Goal: Task Accomplishment & Management: Complete application form

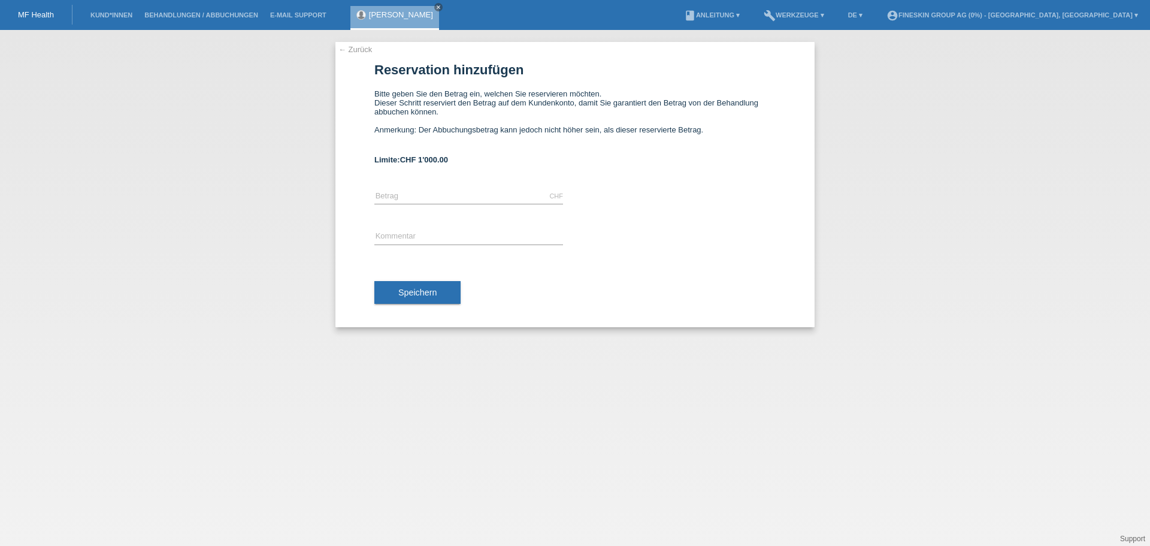
click at [110, 19] on li "Kund*innen" at bounding box center [111, 15] width 54 height 31
click at [113, 16] on link "Kund*innen" at bounding box center [111, 14] width 54 height 7
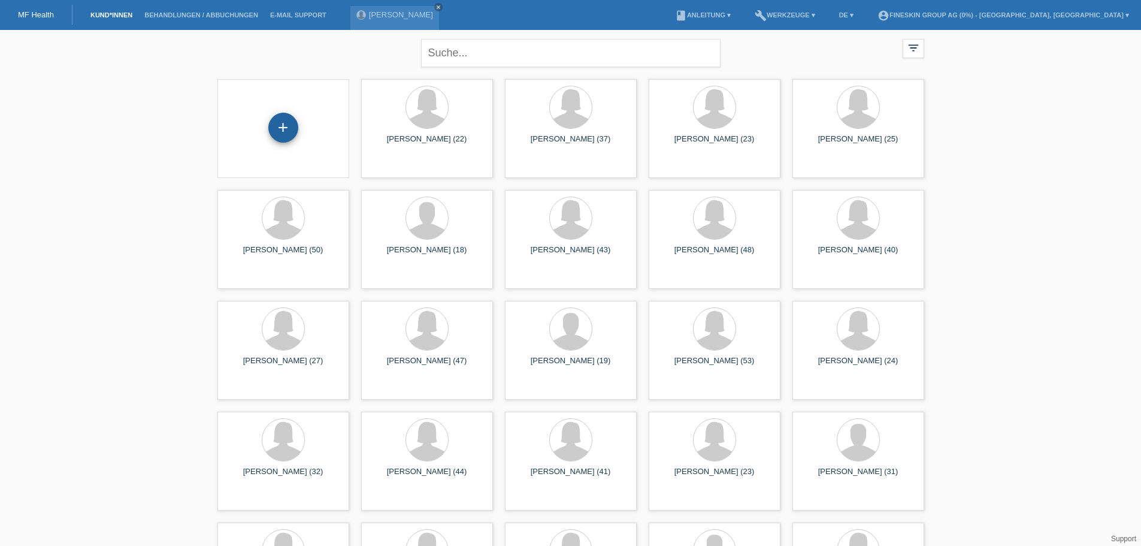
click at [294, 126] on div "+" at bounding box center [283, 128] width 30 height 30
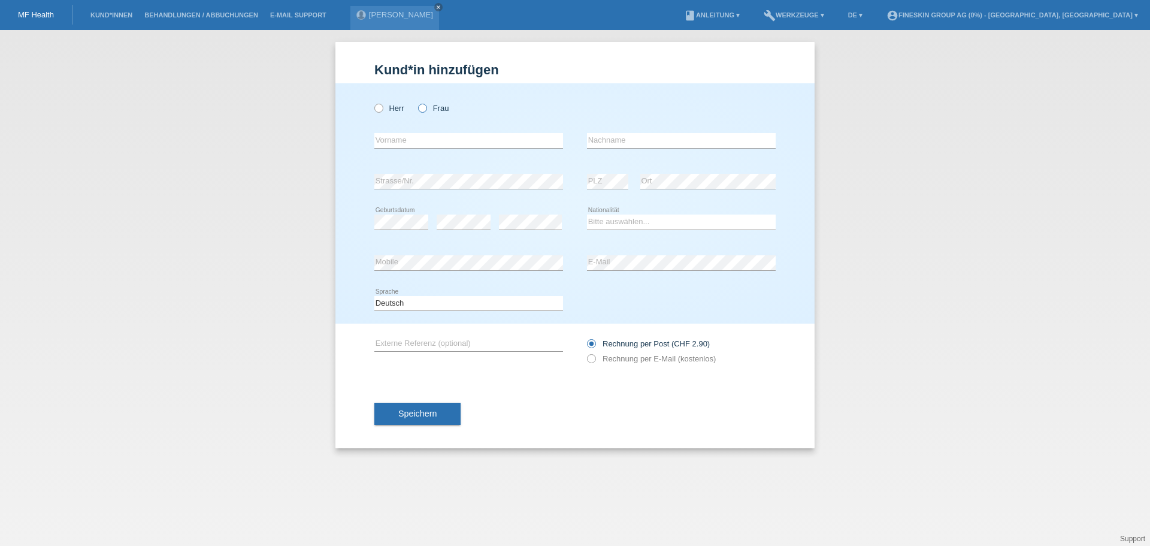
click at [430, 107] on label "Frau" at bounding box center [433, 108] width 31 height 9
click at [426, 107] on input "Frau" at bounding box center [422, 108] width 8 height 8
radio input "true"
click at [414, 143] on input "text" at bounding box center [468, 140] width 189 height 15
paste input "Thulasiha"
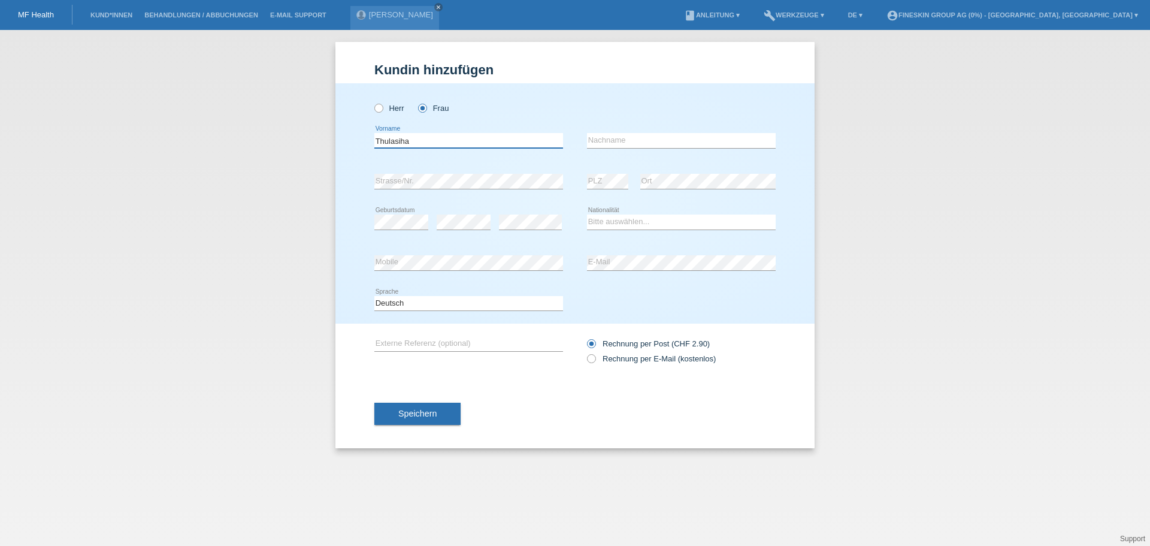
type input "Thulasiha"
click at [665, 141] on input "text" at bounding box center [681, 140] width 189 height 15
paste input "Chenthurselvan"
type input "Chenthurselvan"
click at [550, 191] on div "error Strasse/Nr." at bounding box center [468, 181] width 189 height 41
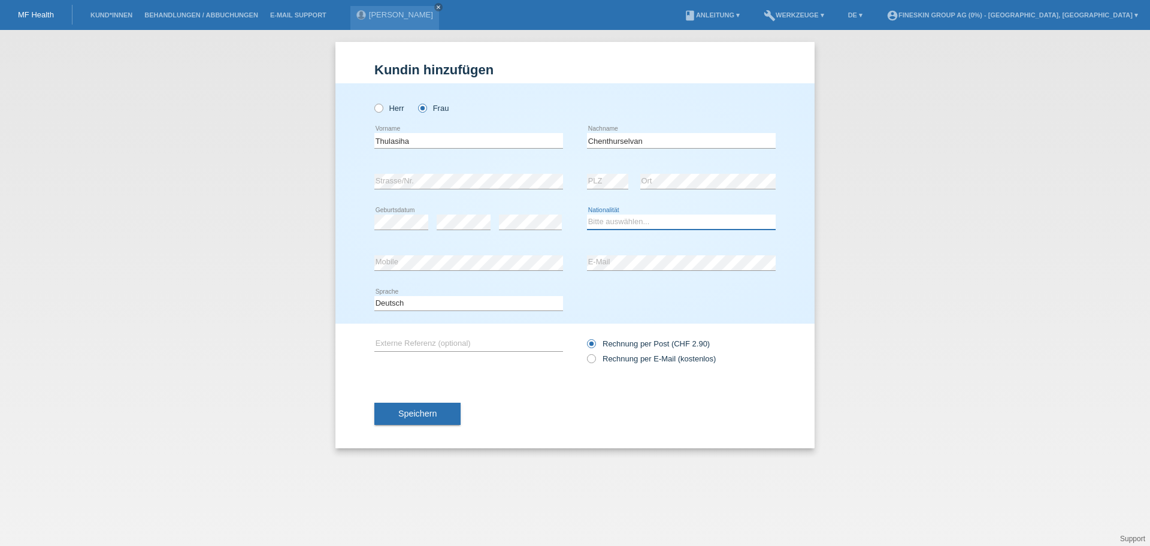
click at [621, 223] on select "Bitte auswählen... Schweiz Deutschland Liechtenstein Österreich ------------ Af…" at bounding box center [681, 222] width 189 height 14
select select "CH"
click at [587, 215] on select "Bitte auswählen... Schweiz Deutschland Liechtenstein Österreich ------------ Af…" at bounding box center [681, 222] width 189 height 14
click at [648, 363] on label "Rechnung per E-Mail (kostenlos)" at bounding box center [651, 358] width 129 height 9
click at [595, 363] on input "Rechnung per E-Mail (kostenlos)" at bounding box center [591, 361] width 8 height 15
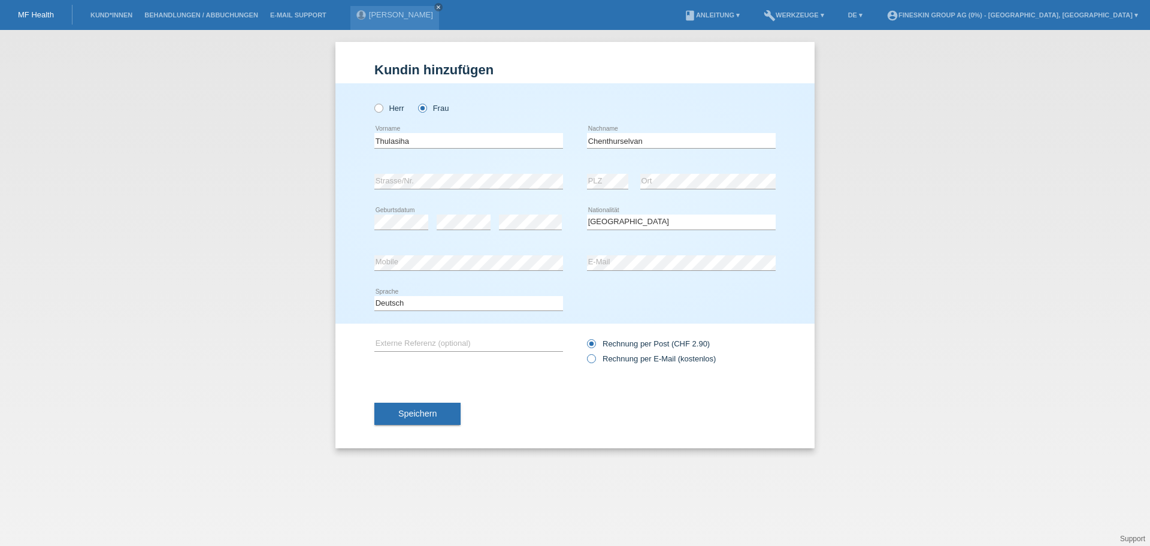
radio input "true"
click at [445, 413] on button "Speichern" at bounding box center [417, 414] width 86 height 23
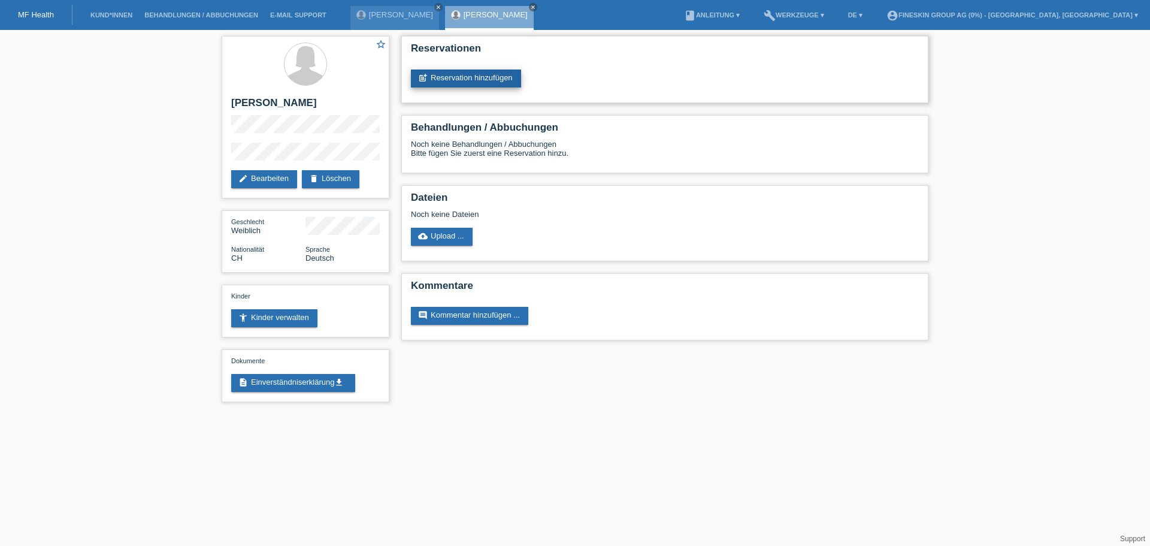
click at [478, 75] on link "post_add Reservation hinzufügen" at bounding box center [466, 79] width 110 height 18
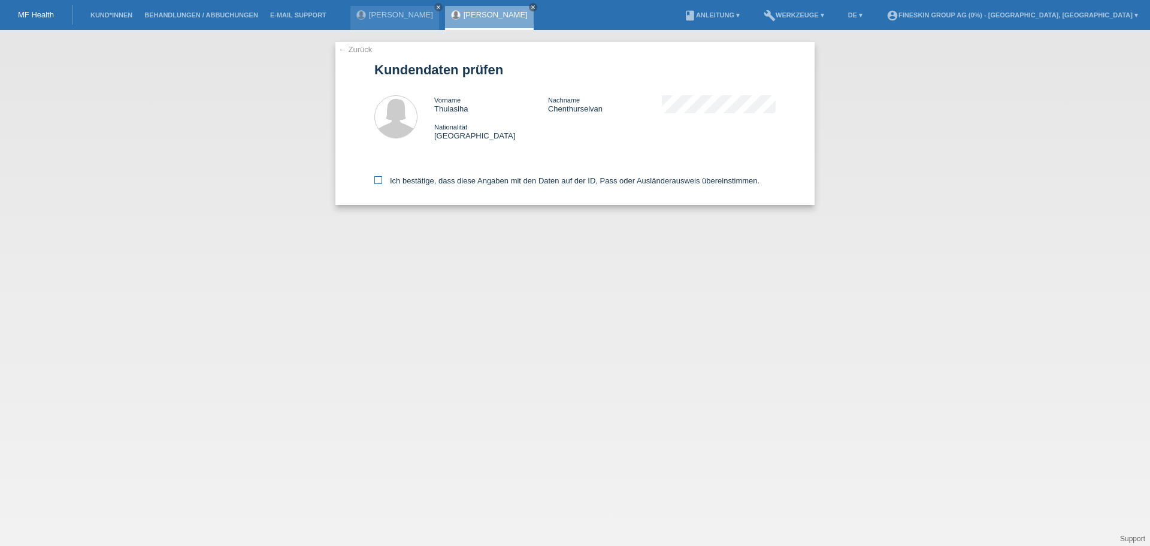
click at [445, 185] on label "Ich bestätige, dass diese Angaben mit den Daten auf der ID, Pass oder Ausländer…" at bounding box center [566, 180] width 385 height 9
click at [382, 184] on input "Ich bestätige, dass diese Angaben mit den Daten auf der ID, Pass oder Ausländer…" at bounding box center [378, 180] width 8 height 8
checkbox input "true"
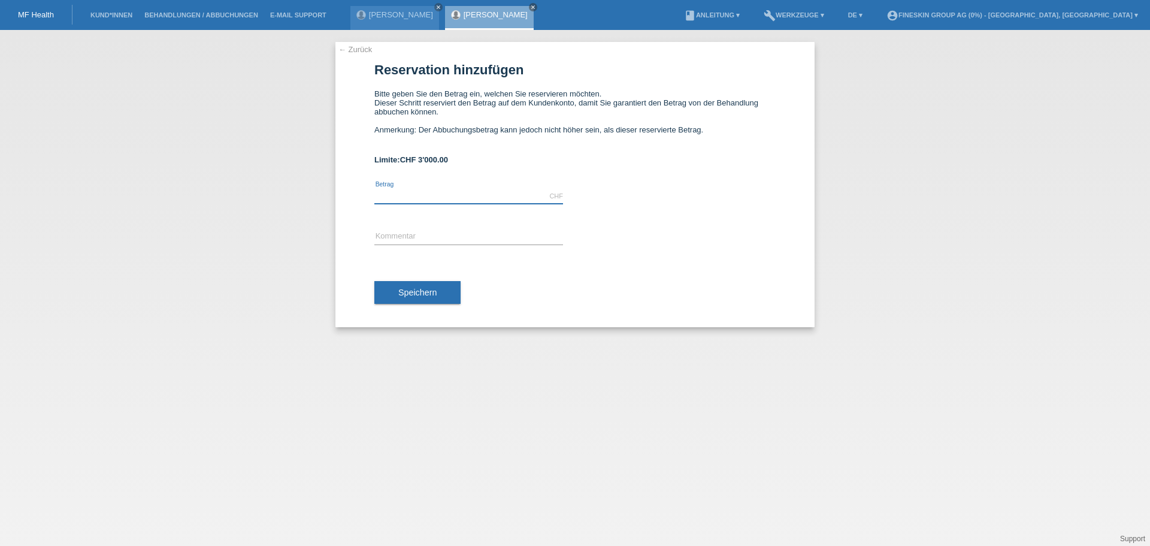
click at [445, 194] on input "text" at bounding box center [468, 196] width 189 height 15
click at [94, 16] on link "Kund*innen" at bounding box center [111, 14] width 54 height 7
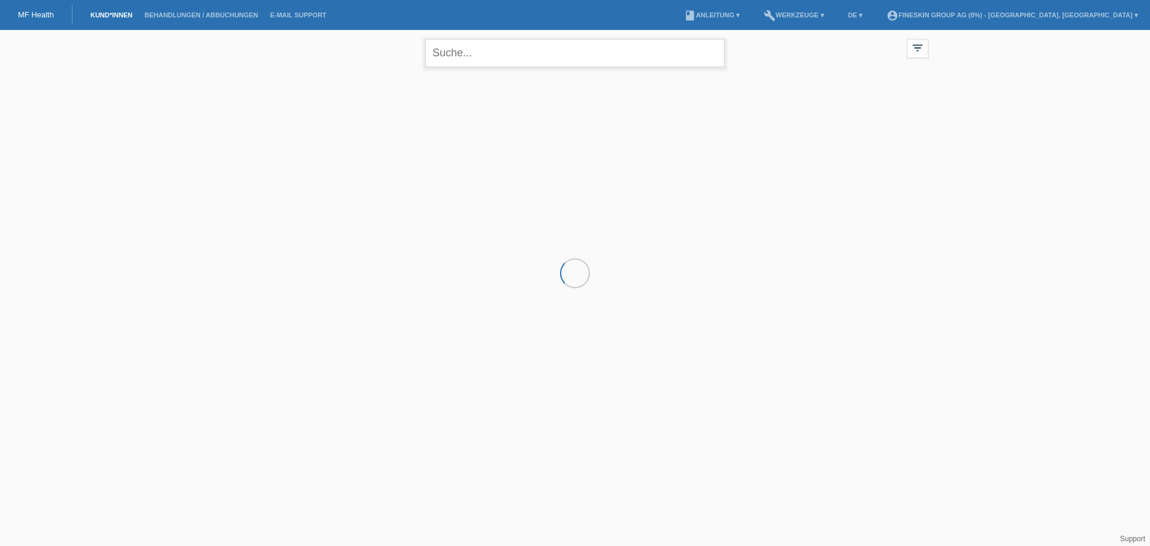
click at [554, 53] on input "text" at bounding box center [575, 53] width 300 height 28
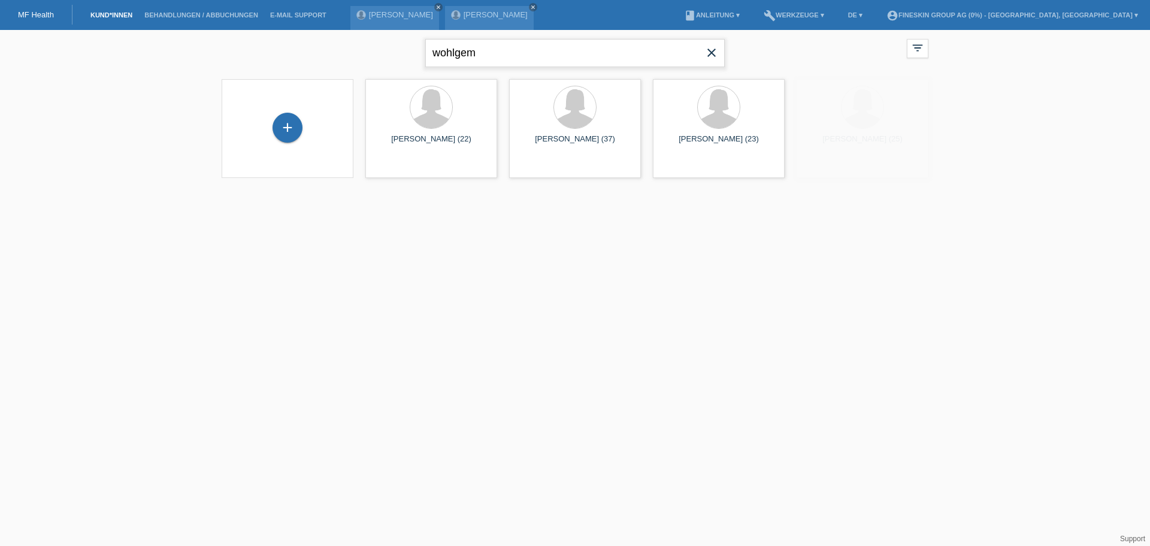
type input "wohlgem"
click at [397, 168] on span "Anzeigen" at bounding box center [399, 167] width 32 height 9
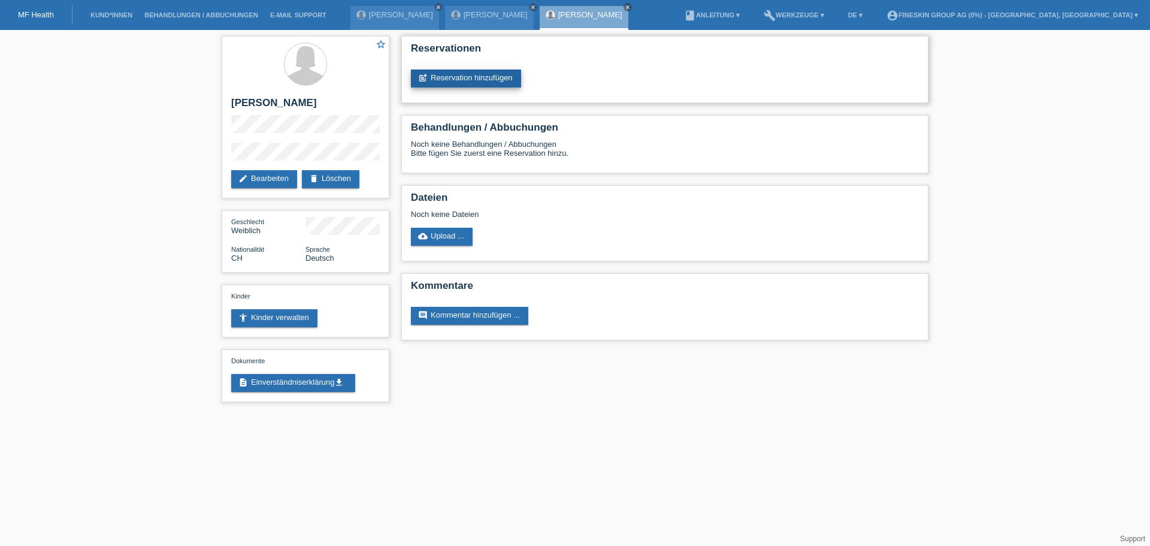
click at [468, 75] on link "post_add Reservation hinzufügen" at bounding box center [466, 79] width 110 height 18
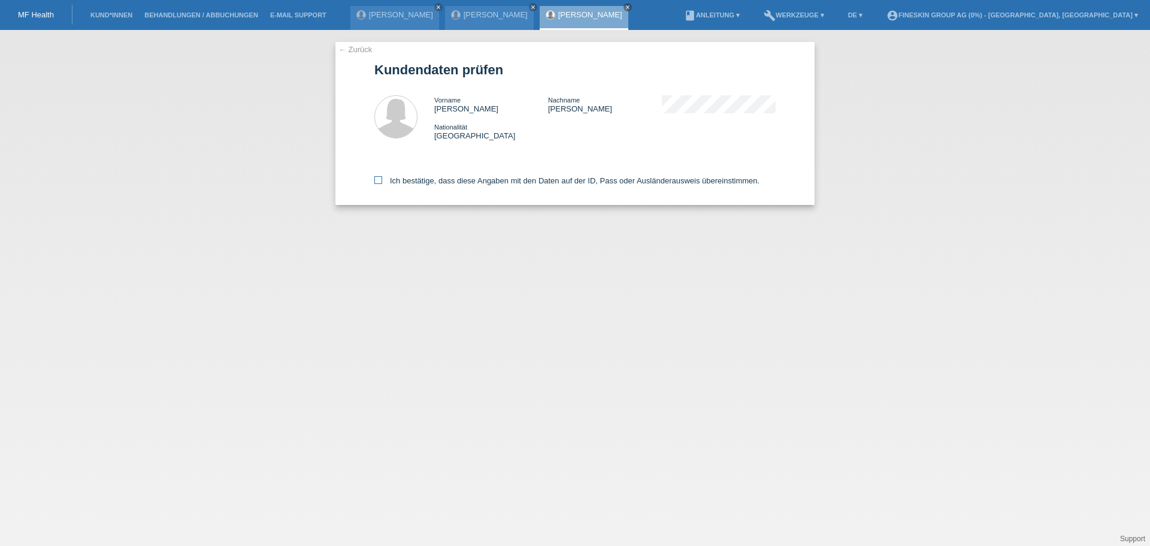
click at [497, 179] on label "Ich bestätige, dass diese Angaben mit den Daten auf der ID, Pass oder Ausländer…" at bounding box center [566, 180] width 385 height 9
click at [382, 179] on input "Ich bestätige, dass diese Angaben mit den Daten auf der ID, Pass oder Ausländer…" at bounding box center [378, 180] width 8 height 8
checkbox input "true"
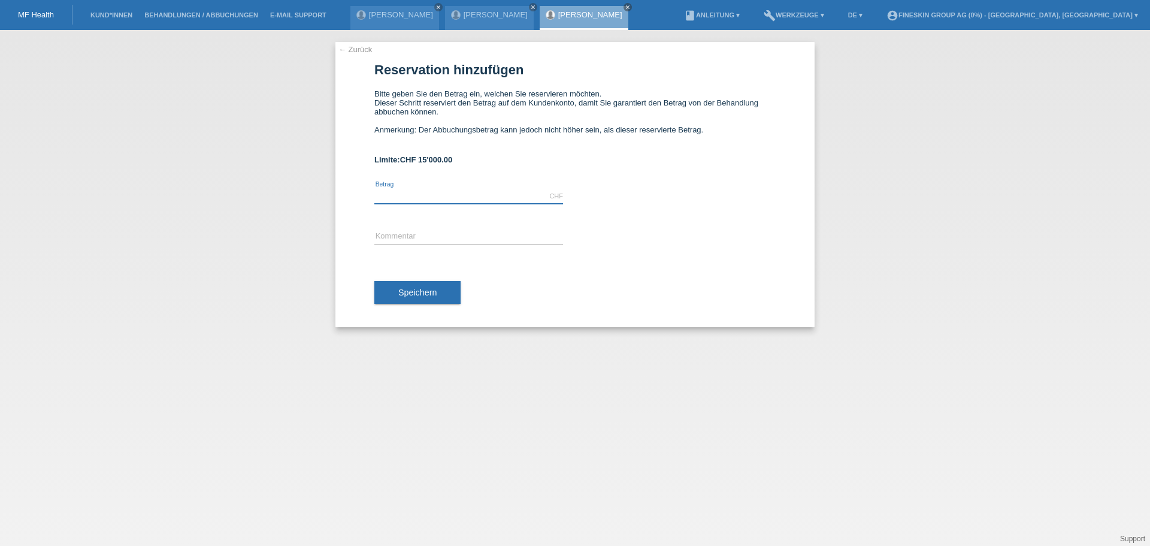
click at [444, 193] on input "text" at bounding box center [468, 196] width 189 height 15
click at [489, 16] on link "[PERSON_NAME]" at bounding box center [496, 14] width 64 height 9
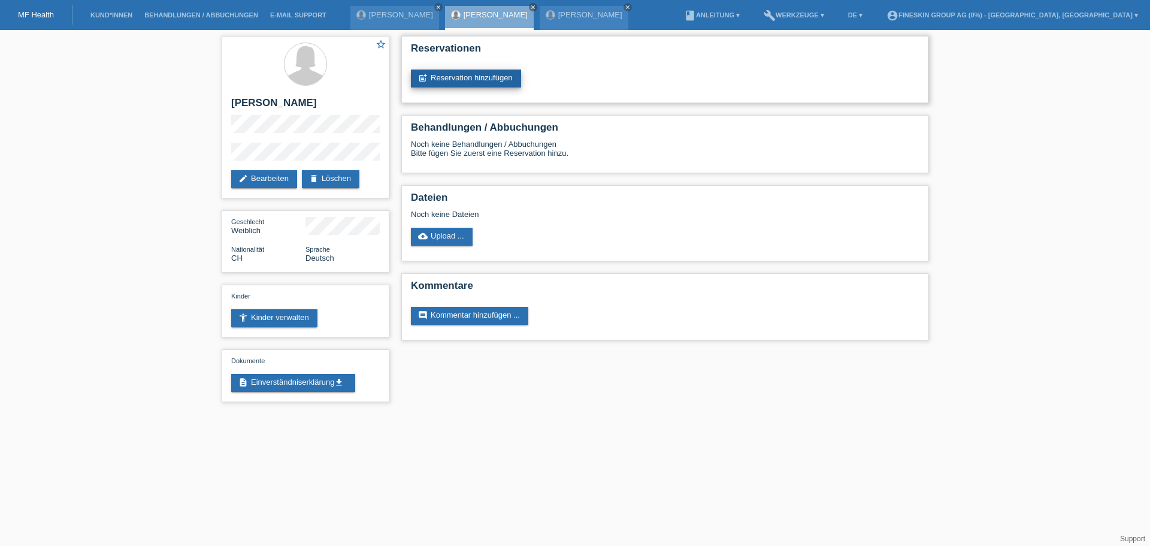
click at [460, 80] on link "post_add Reservation hinzufügen" at bounding box center [466, 79] width 110 height 18
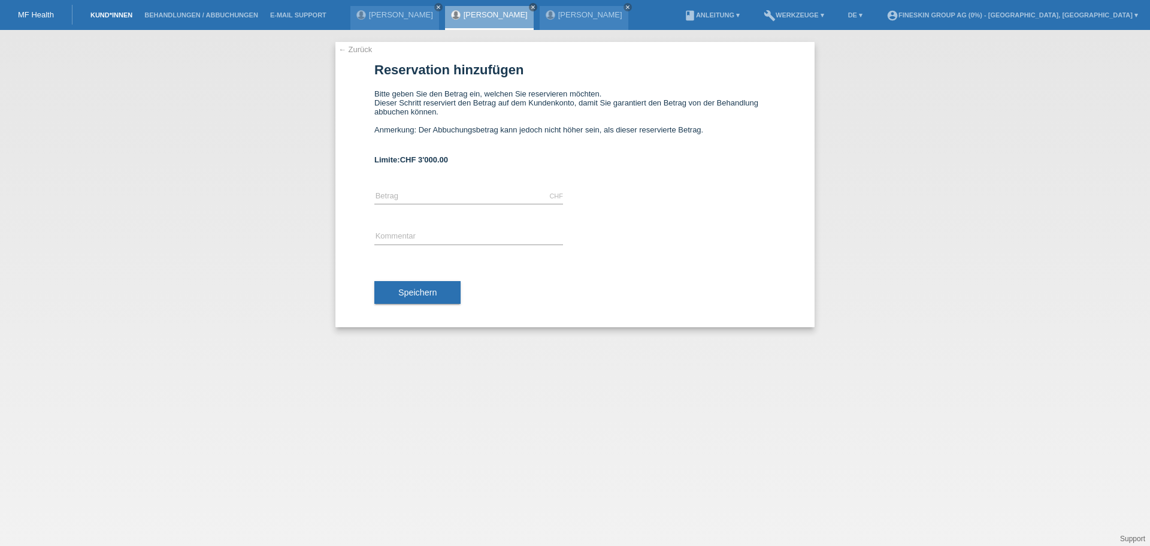
click at [119, 16] on link "Kund*innen" at bounding box center [111, 14] width 54 height 7
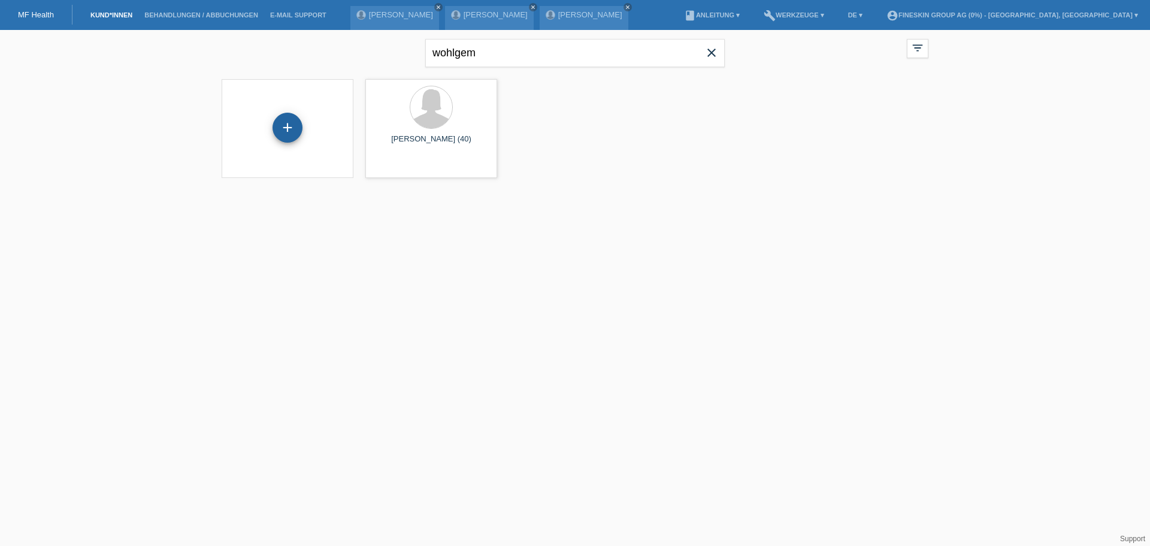
click at [289, 127] on div "+" at bounding box center [288, 128] width 30 height 30
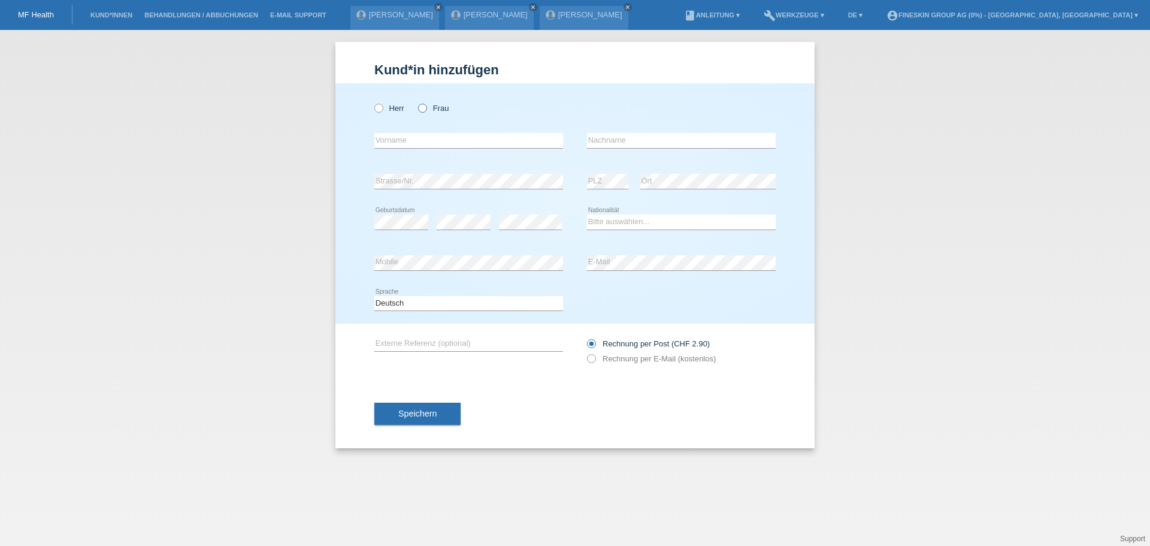
click at [431, 109] on label "Frau" at bounding box center [433, 108] width 31 height 9
click at [426, 109] on input "Frau" at bounding box center [422, 108] width 8 height 8
radio input "true"
click at [437, 137] on input "text" at bounding box center [468, 140] width 189 height 15
type input "[PERSON_NAME]"
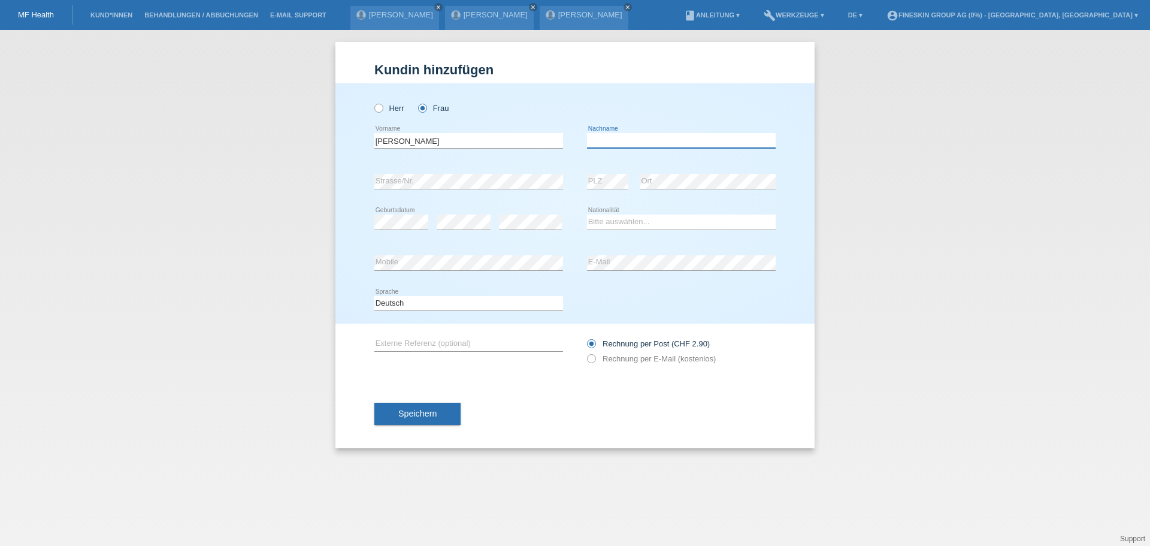
click at [636, 135] on input "text" at bounding box center [681, 140] width 189 height 15
type input "[PERSON_NAME]"
click at [641, 216] on select "Bitte auswählen... Schweiz Deutschland Liechtenstein Österreich ------------ Af…" at bounding box center [681, 222] width 189 height 14
select select "CH"
click at [587, 215] on select "Bitte auswählen... Schweiz Deutschland Liechtenstein Österreich ------------ Af…" at bounding box center [681, 222] width 189 height 14
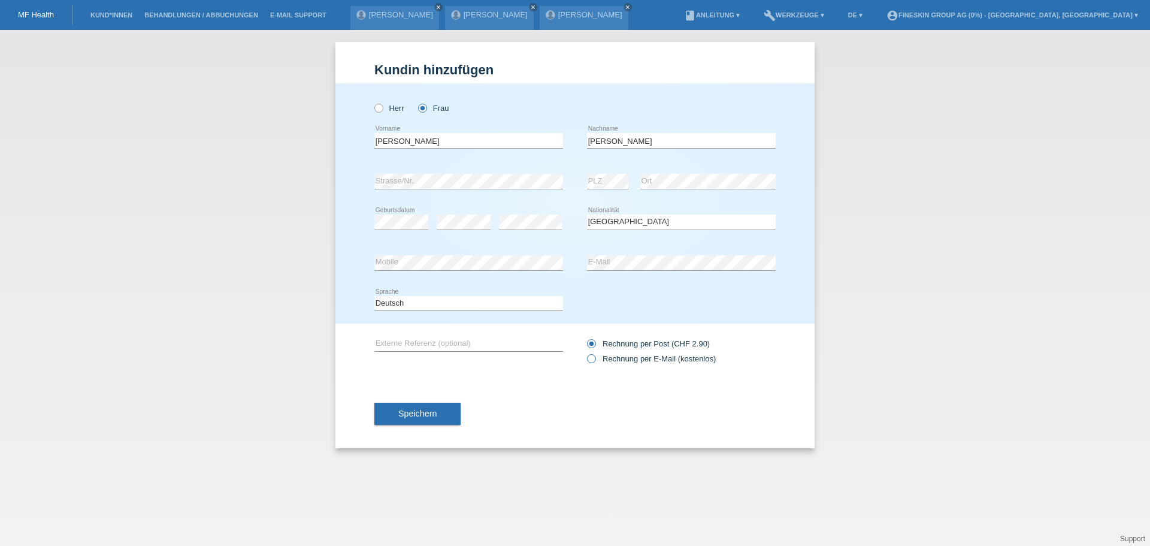
click at [643, 356] on label "Rechnung per E-Mail (kostenlos)" at bounding box center [651, 358] width 129 height 9
click at [595, 356] on input "Rechnung per E-Mail (kostenlos)" at bounding box center [591, 361] width 8 height 15
radio input "true"
click at [433, 410] on span "Speichern" at bounding box center [417, 414] width 38 height 10
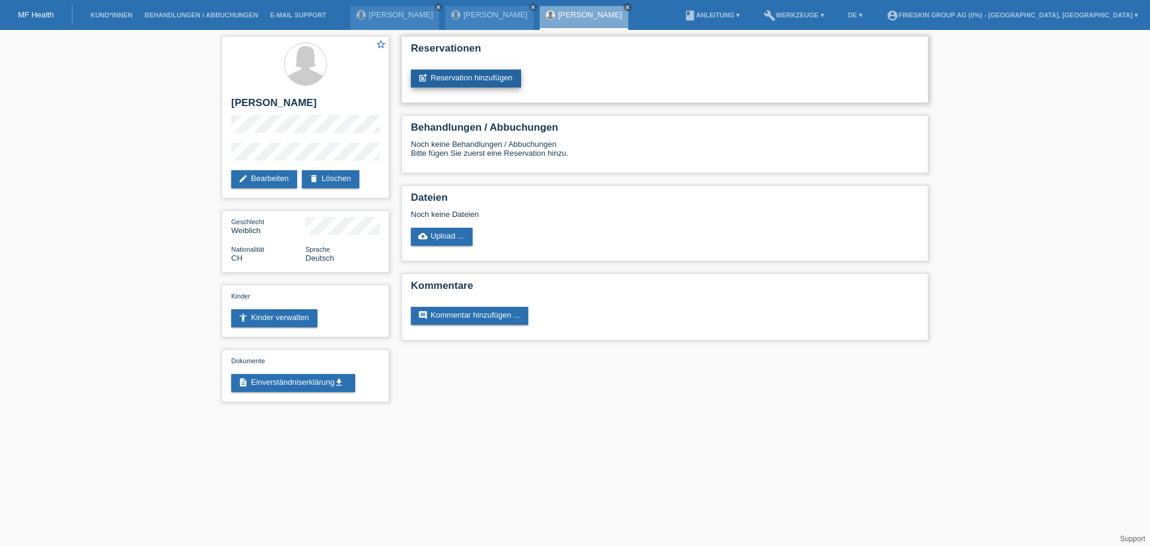
click at [466, 81] on link "post_add Reservation hinzufügen" at bounding box center [466, 79] width 110 height 18
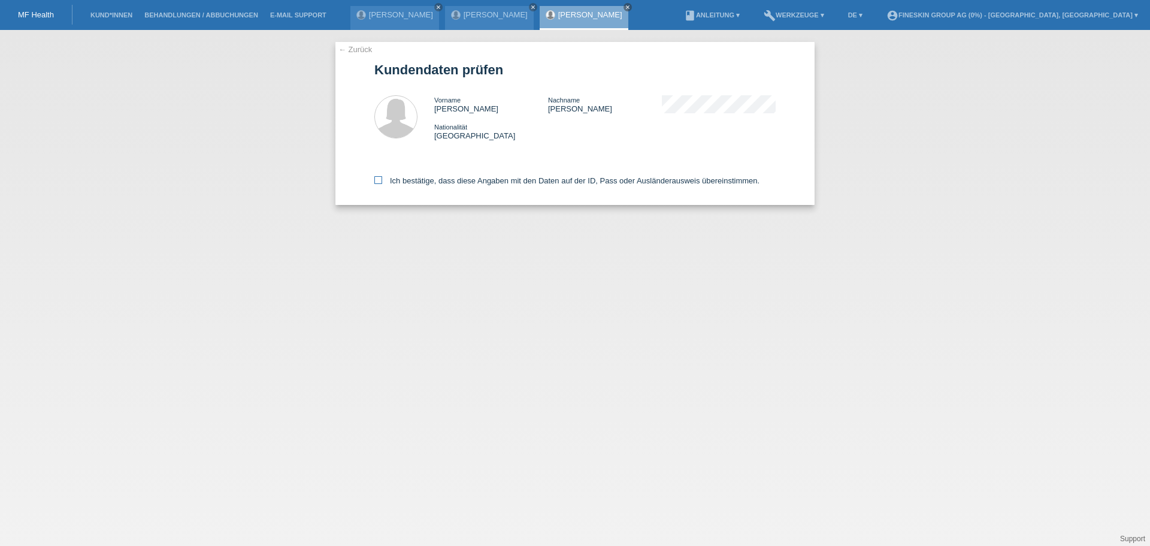
click at [463, 179] on label "Ich bestätige, dass diese Angaben mit den Daten auf der ID, Pass oder Ausländer…" at bounding box center [566, 180] width 385 height 9
click at [382, 179] on input "Ich bestätige, dass diese Angaben mit den Daten auf der ID, Pass oder Ausländer…" at bounding box center [378, 180] width 8 height 8
checkbox input "true"
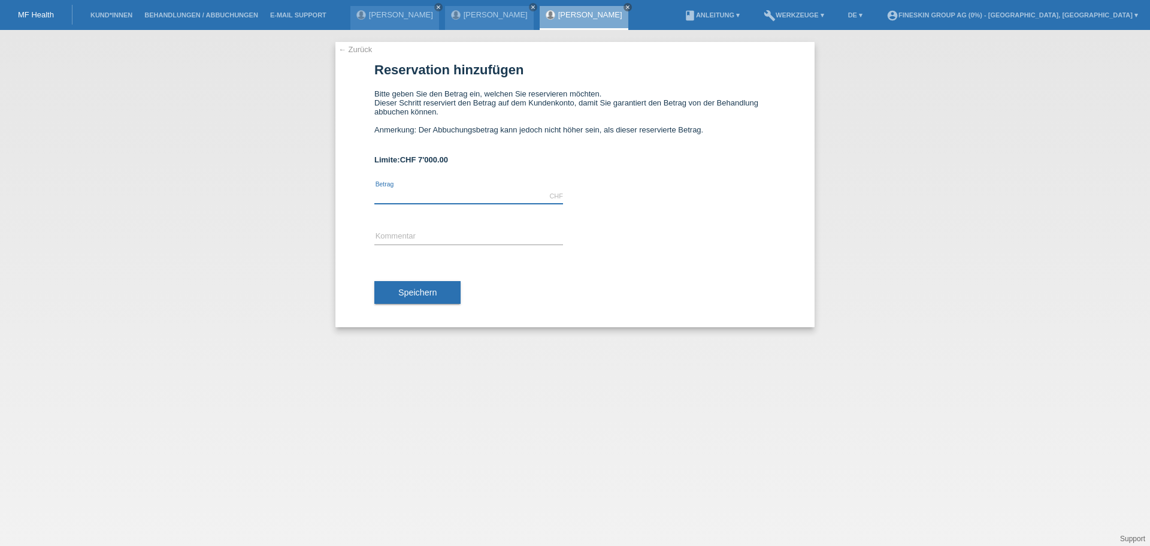
click at [401, 191] on input "text" at bounding box center [468, 196] width 189 height 15
